Goal: Task Accomplishment & Management: Manage account settings

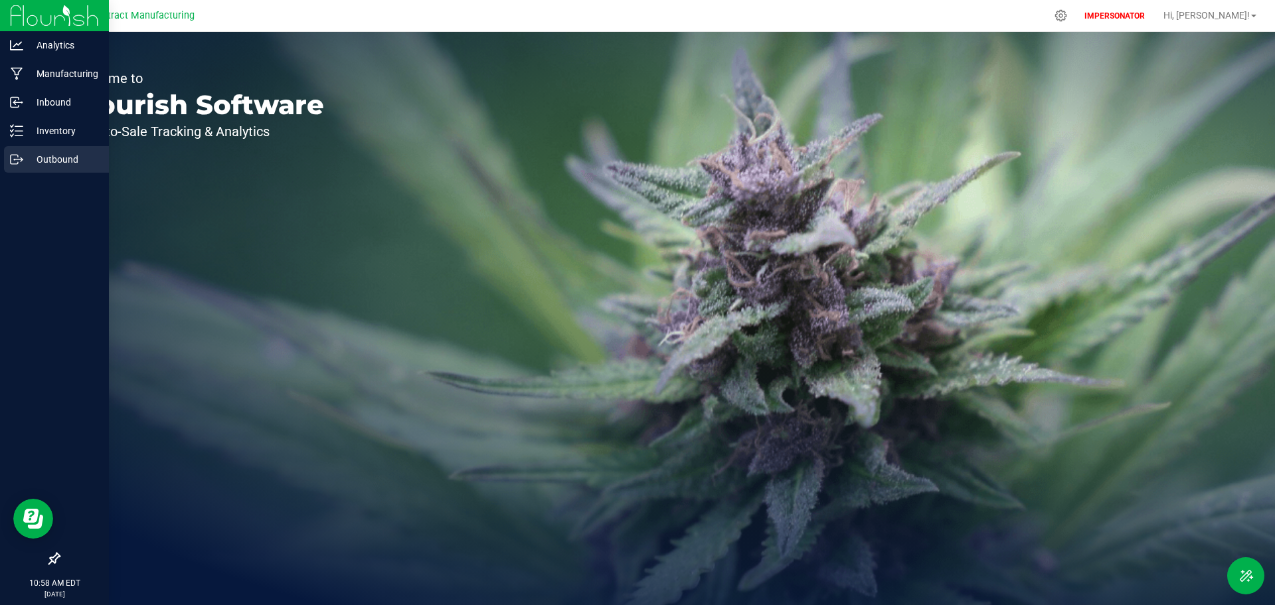
click at [29, 161] on p "Outbound" at bounding box center [63, 159] width 80 height 16
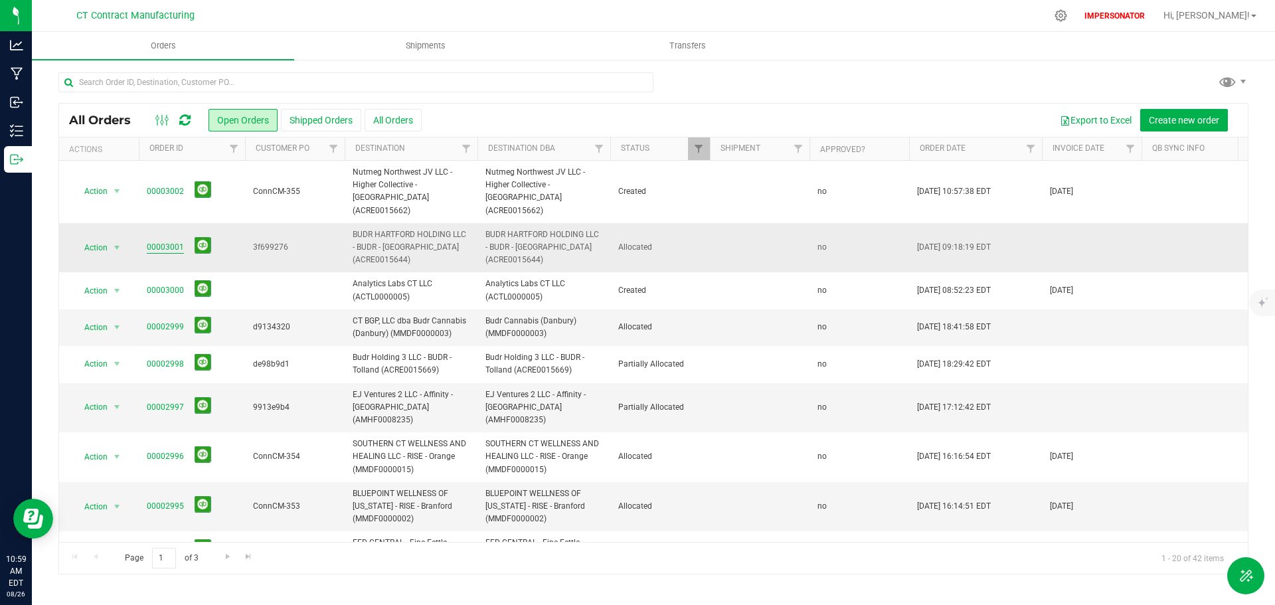
click at [161, 241] on link "00003001" at bounding box center [165, 247] width 37 height 13
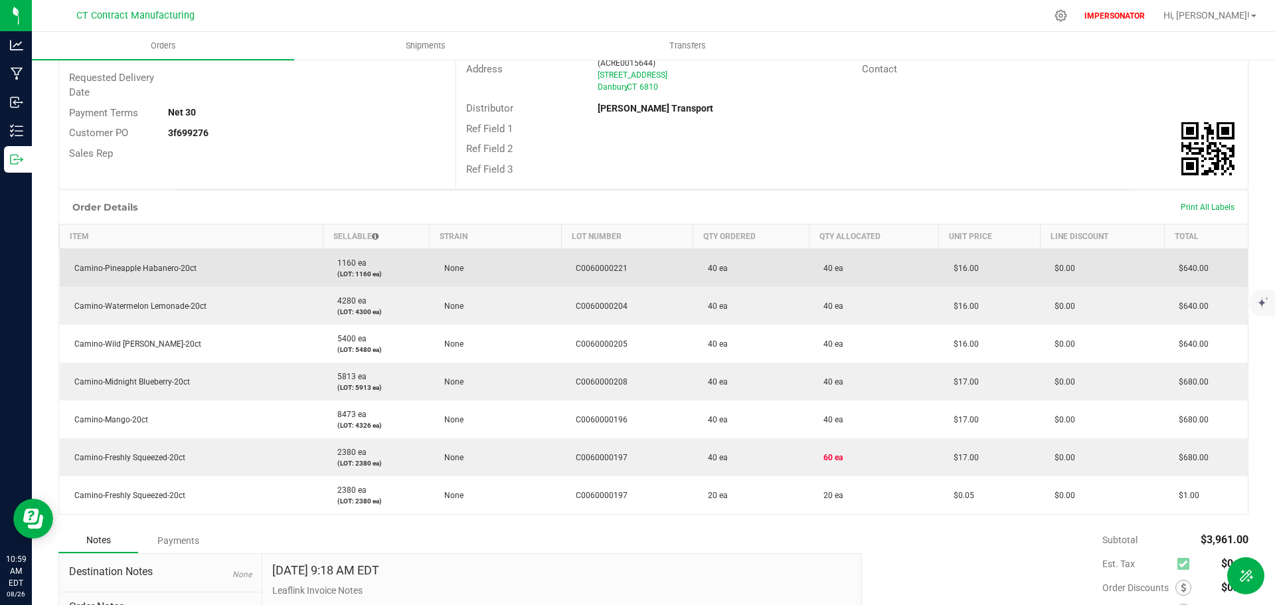
scroll to position [199, 0]
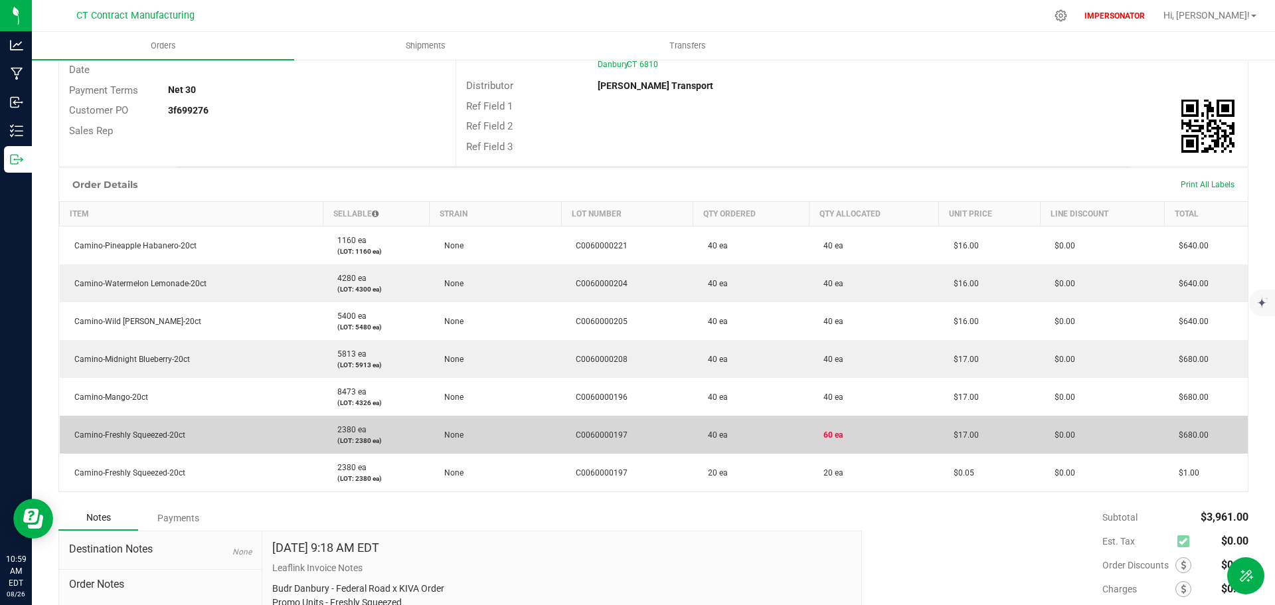
click at [1118, 421] on td "$0.00" at bounding box center [1102, 435] width 124 height 38
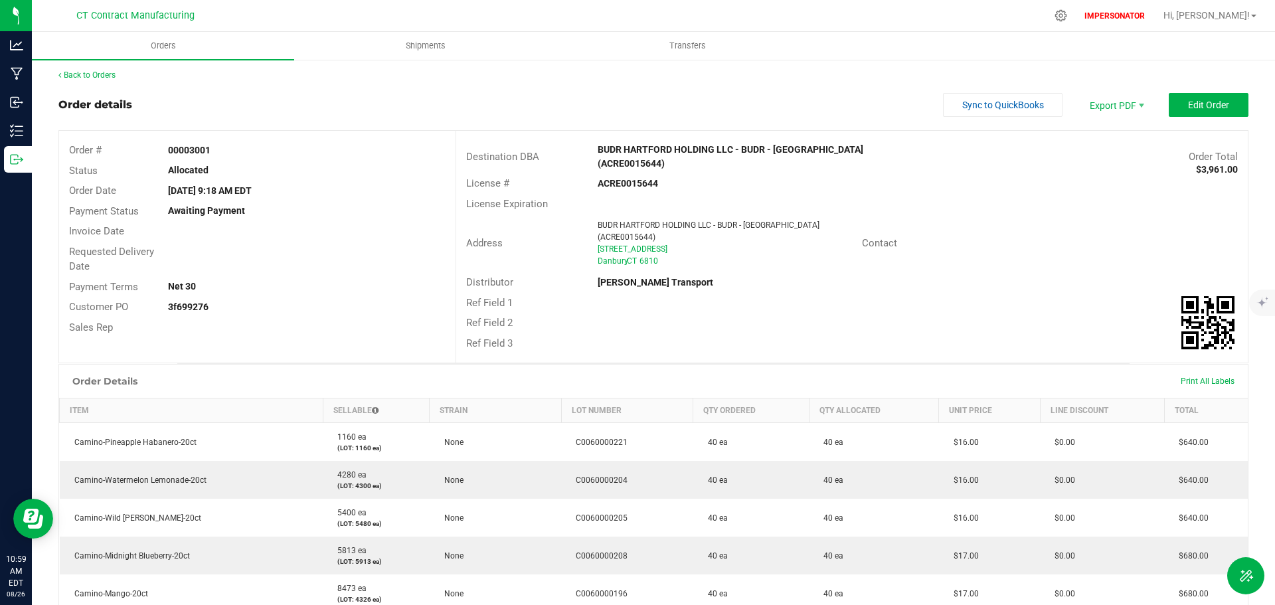
scroll to position [0, 0]
click at [1215, 112] on span "Edit Order" at bounding box center [1208, 107] width 41 height 11
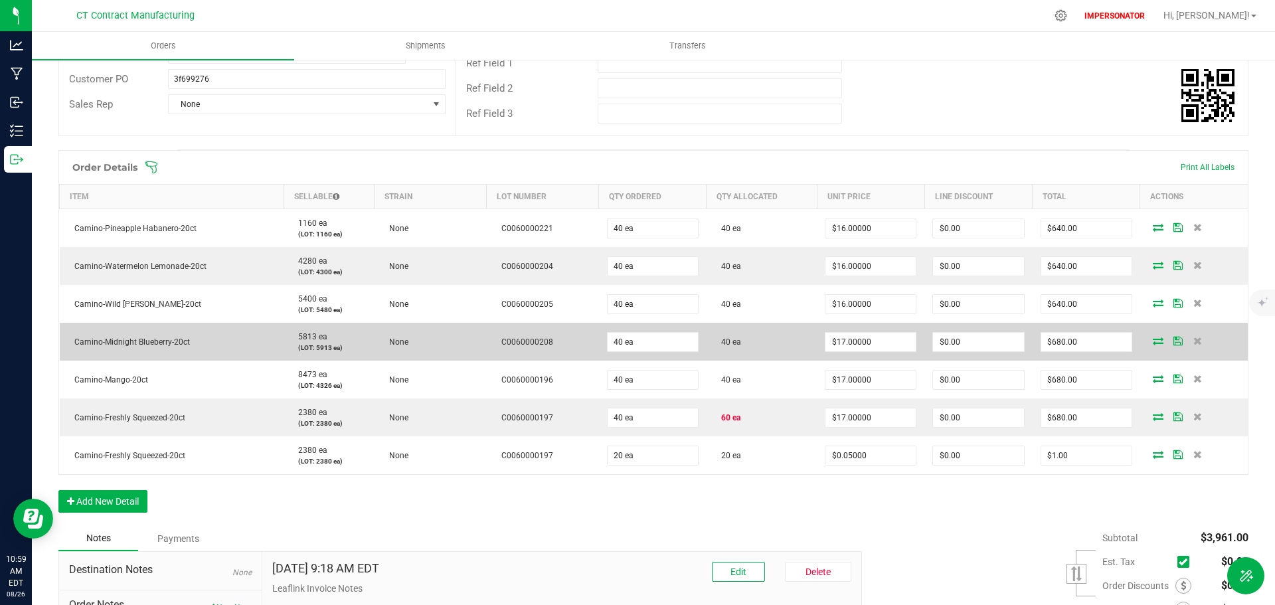
scroll to position [266, 0]
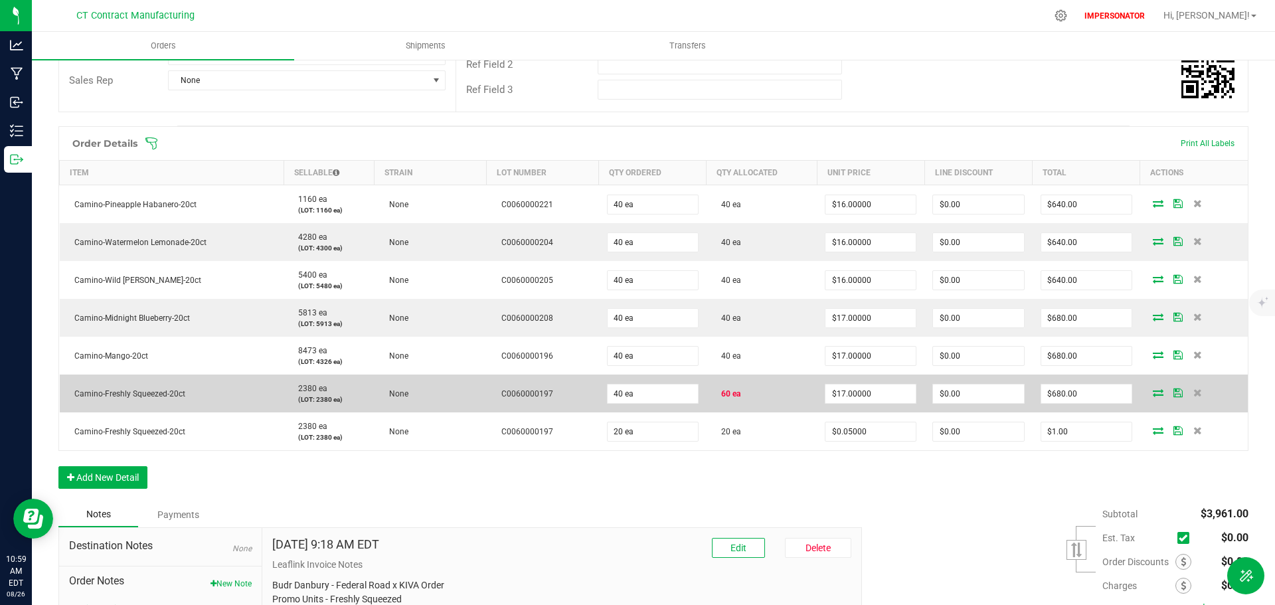
click at [1153, 388] on icon at bounding box center [1158, 392] width 11 height 8
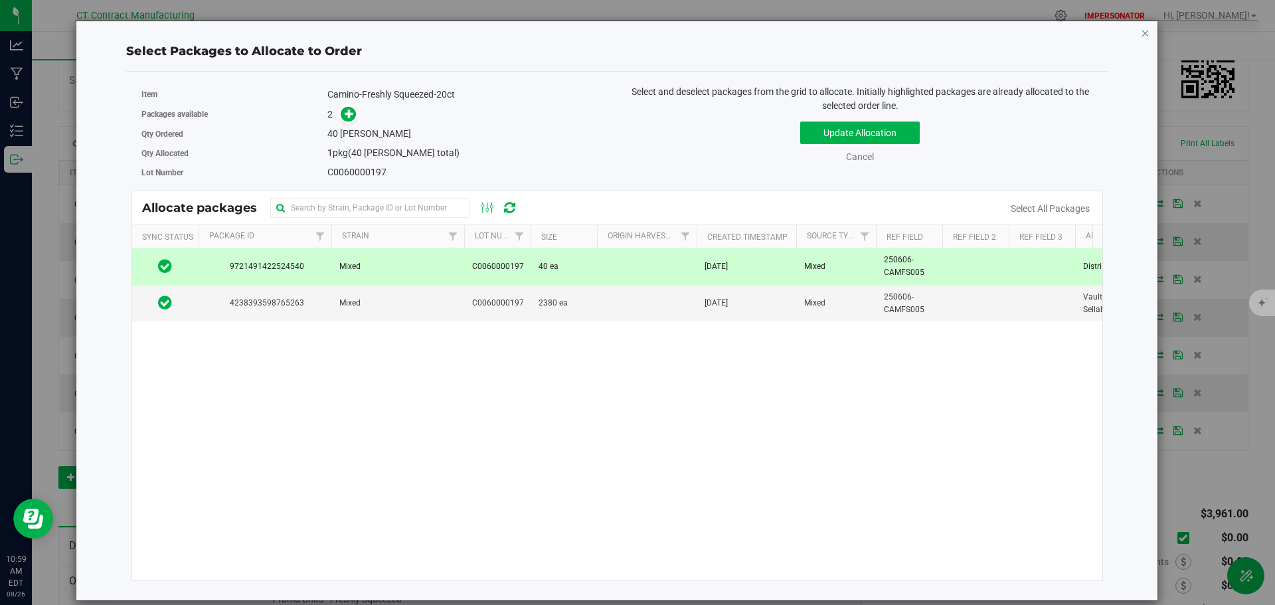
click at [1144, 35] on icon "button" at bounding box center [1145, 33] width 9 height 16
